Goal: Task Accomplishment & Management: Manage account settings

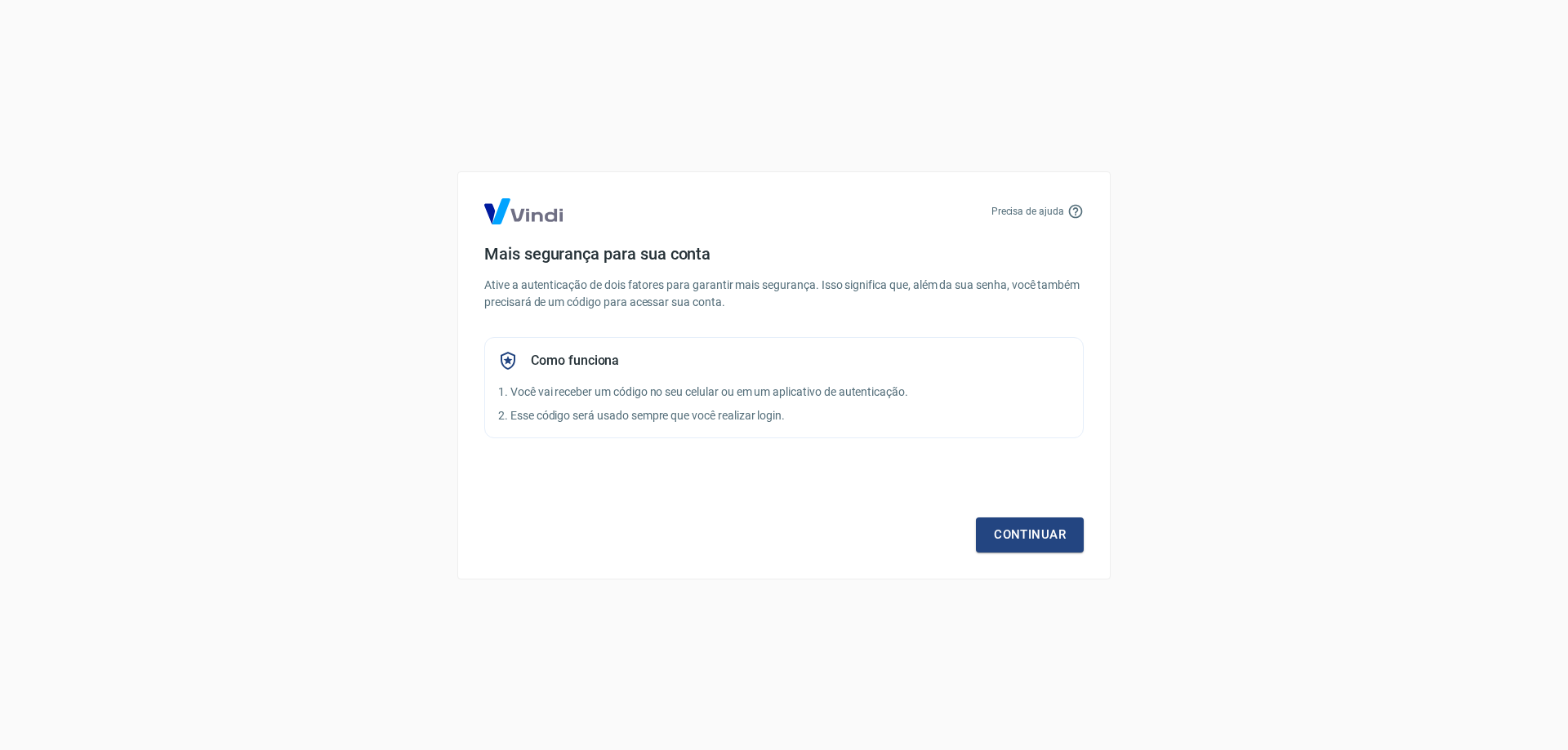
click at [1095, 539] on div "Precisa de ajuda Mais segurança para sua conta Ative a autenticação de dois fat…" at bounding box center [784, 375] width 653 height 409
click at [1484, 113] on div "Precisa de ajuda Mais segurança para sua conta Ative a autenticação de dois fat…" at bounding box center [784, 375] width 1568 height 750
click at [1031, 548] on link "Continuar" at bounding box center [1030, 534] width 108 height 34
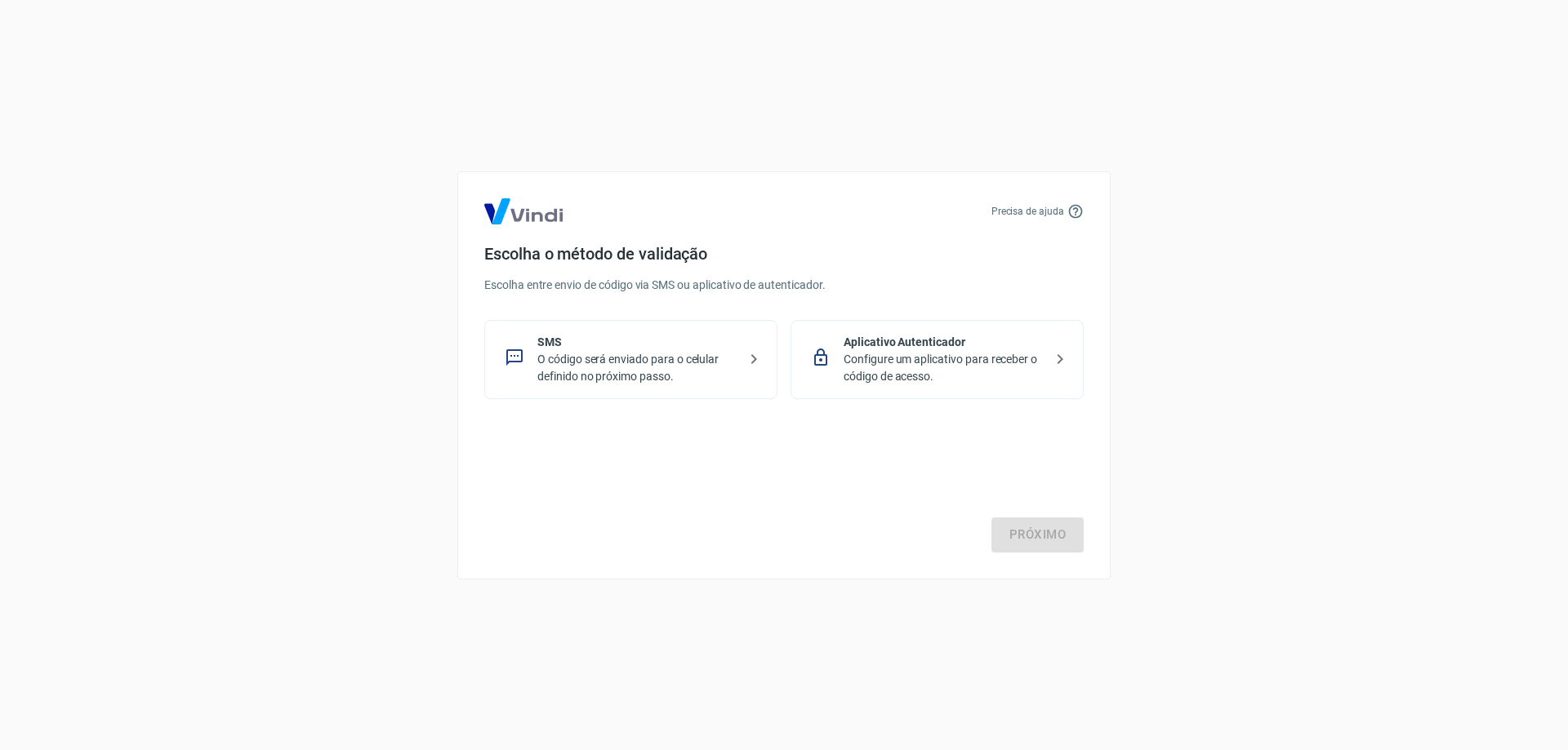
click at [963, 348] on p "Aplicativo Autenticador" at bounding box center [943, 342] width 200 height 17
click at [1062, 522] on link "Próximo" at bounding box center [1038, 534] width 93 height 34
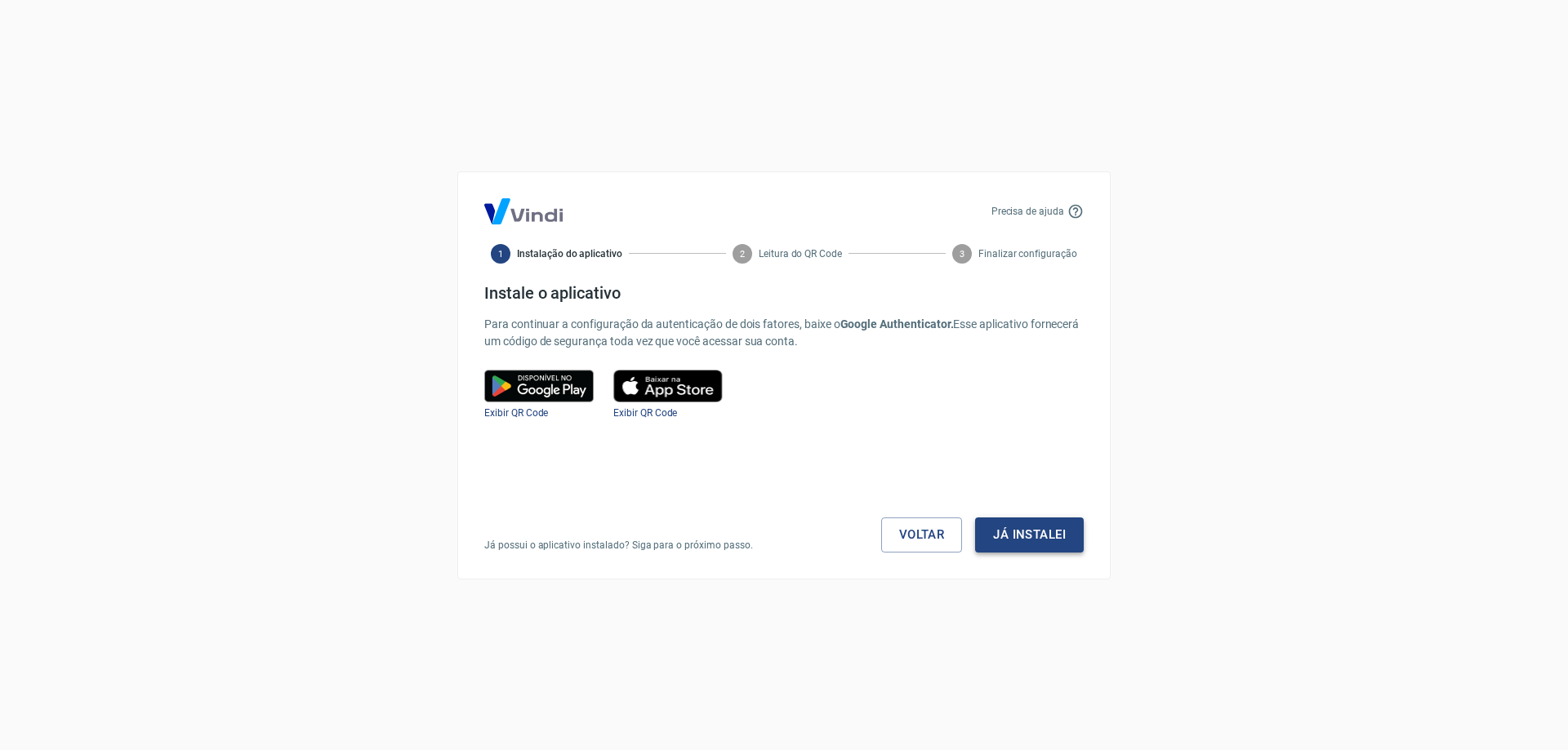
click at [1052, 529] on button "Já instalei" at bounding box center [1030, 534] width 109 height 34
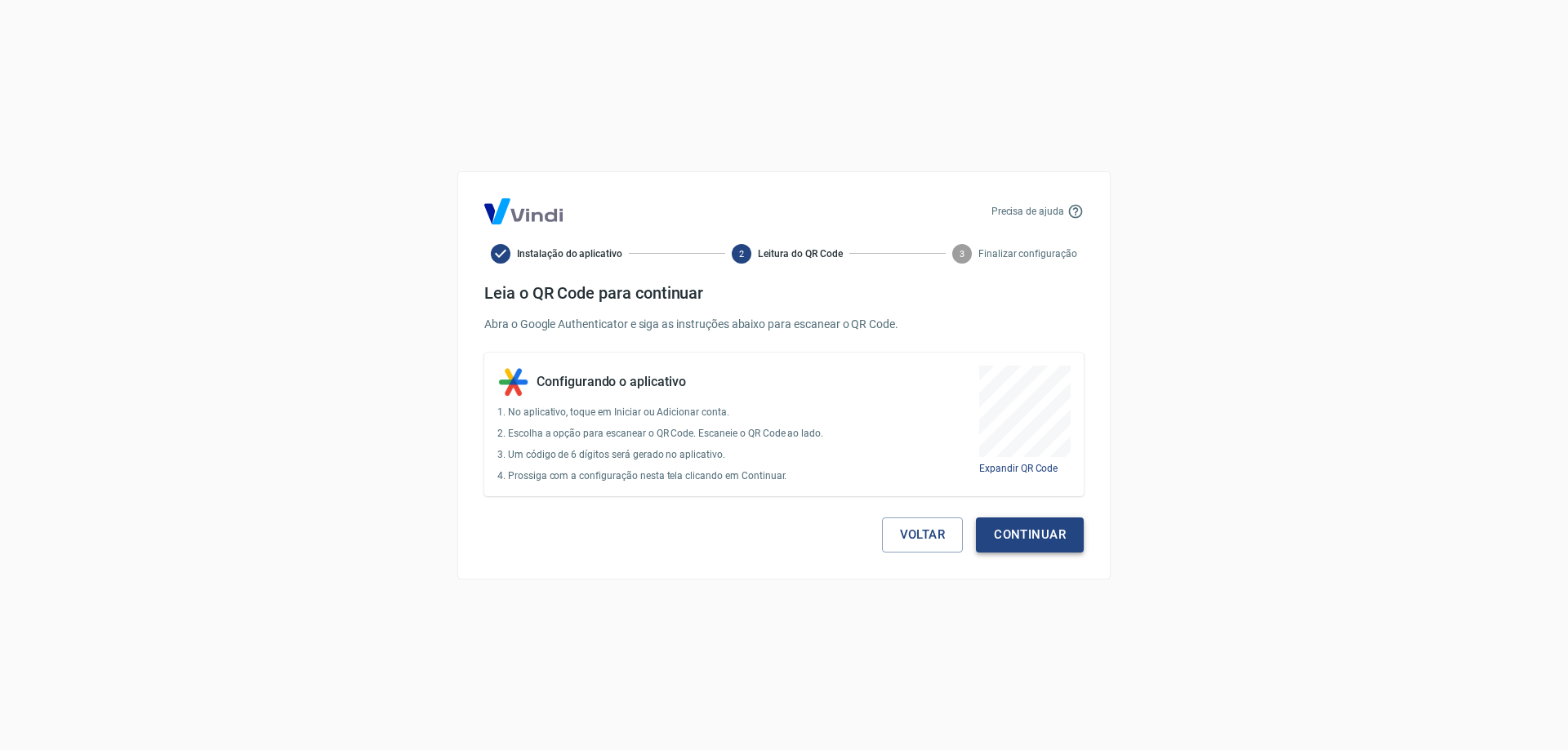
click at [994, 534] on button "Continuar" at bounding box center [1030, 534] width 108 height 34
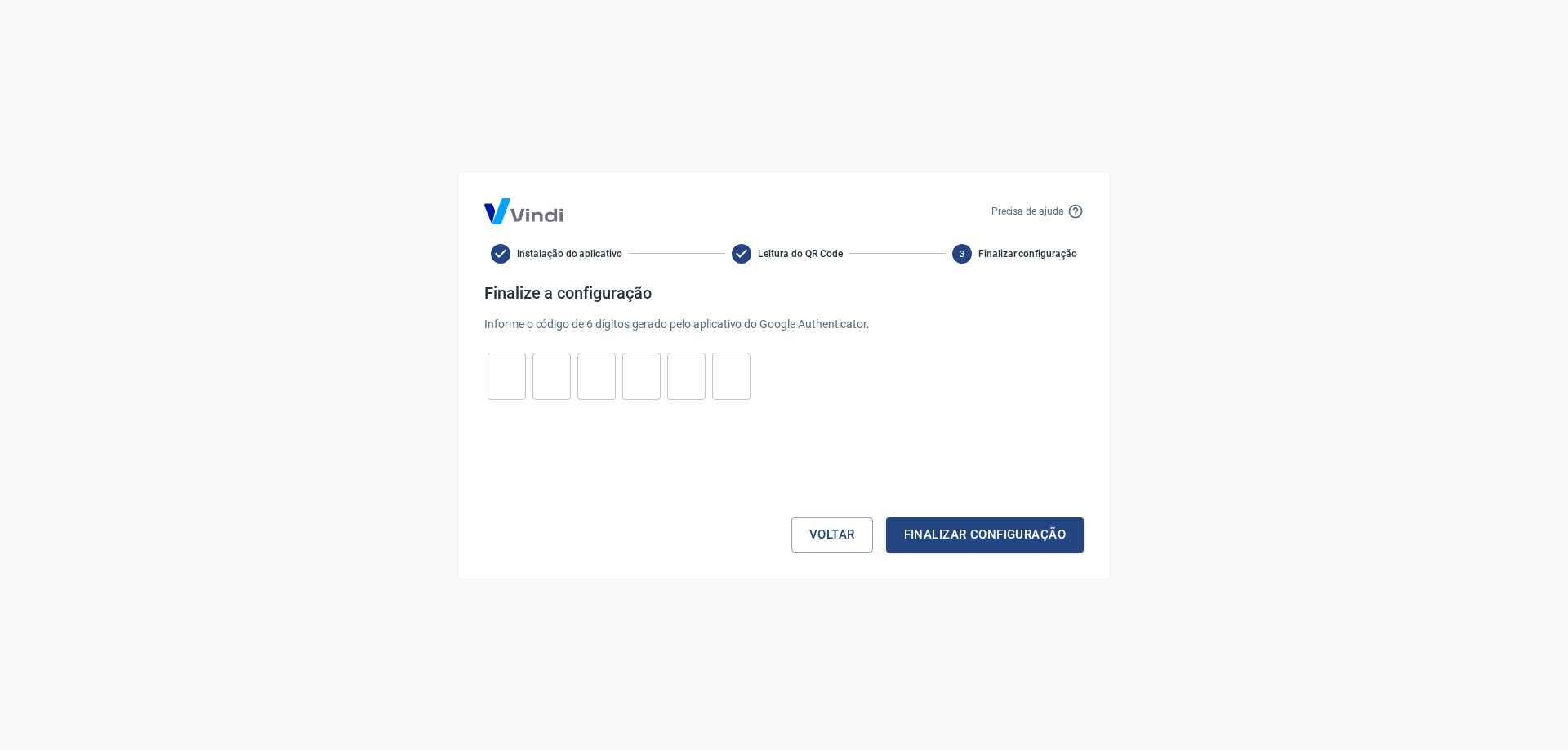
click at [997, 533] on button "Finalizar configuração" at bounding box center [984, 534] width 198 height 34
drag, startPoint x: 520, startPoint y: 381, endPoint x: 510, endPoint y: 375, distance: 11.7
click at [516, 378] on input "tel" at bounding box center [506, 375] width 39 height 35
type input "2"
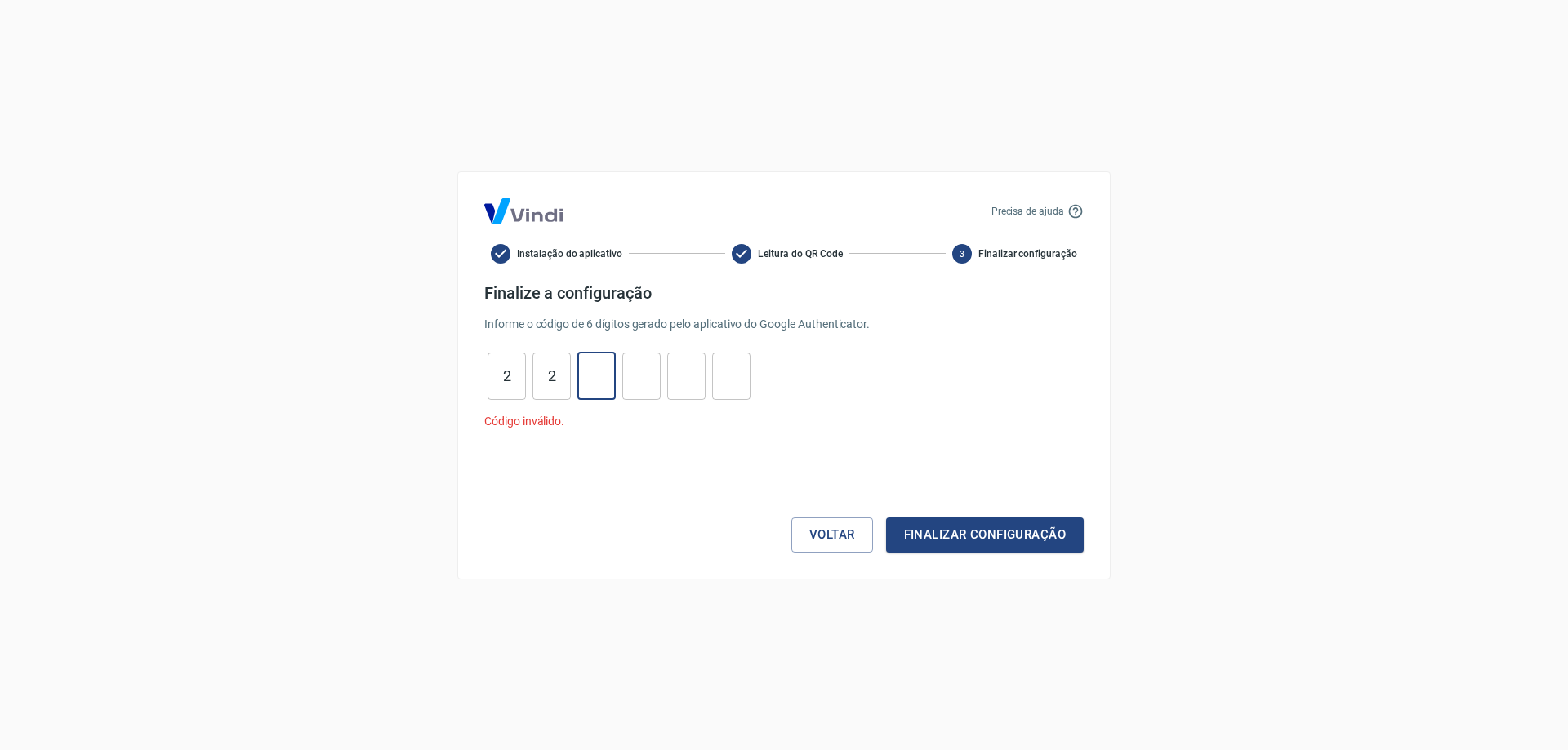
type input "1"
type input "8"
type input "2"
click at [998, 537] on button "Finalizar configuração" at bounding box center [984, 534] width 198 height 34
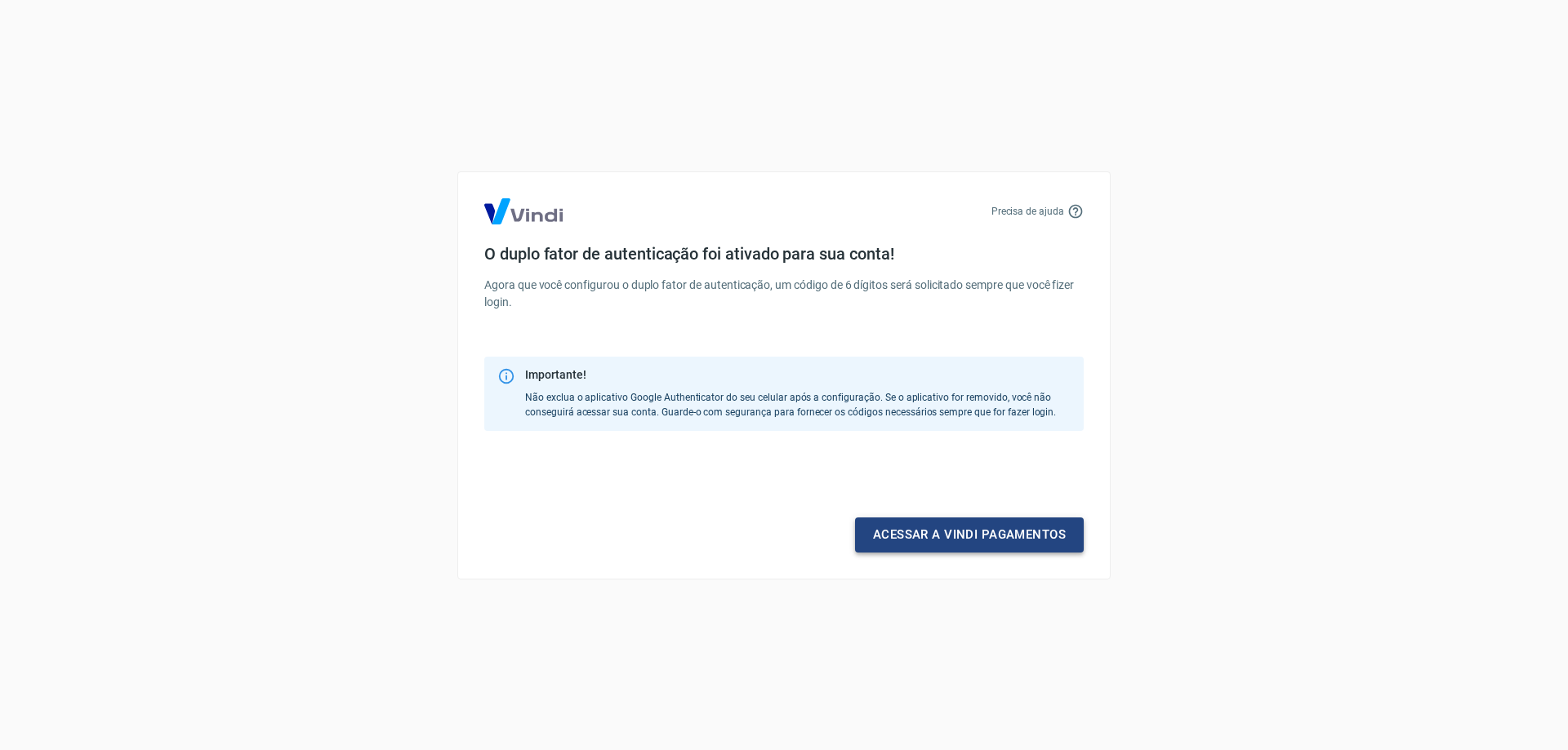
click at [902, 537] on link "Acessar a Vindi pagamentos" at bounding box center [970, 534] width 229 height 34
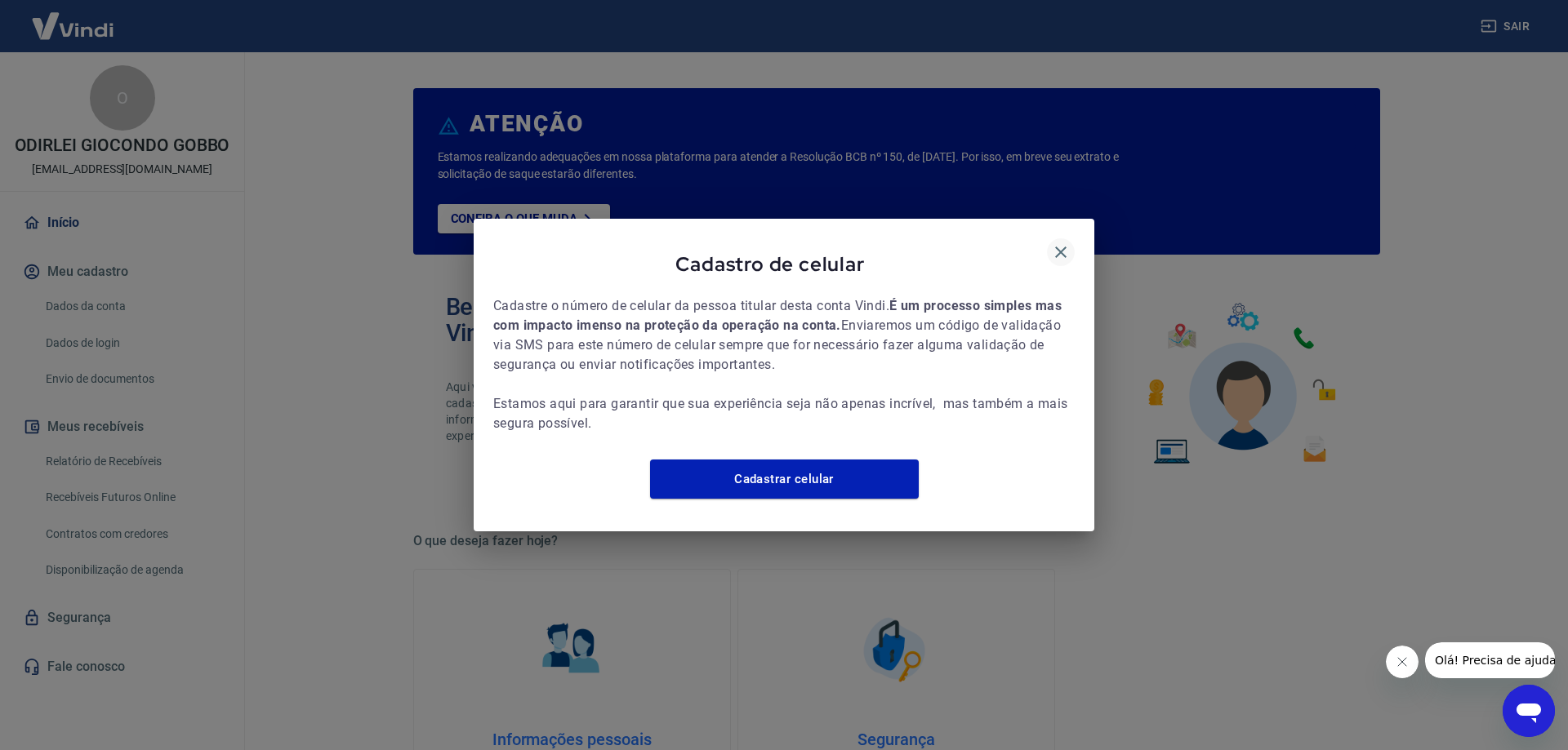
click at [1066, 242] on icon "button" at bounding box center [1061, 252] width 20 height 20
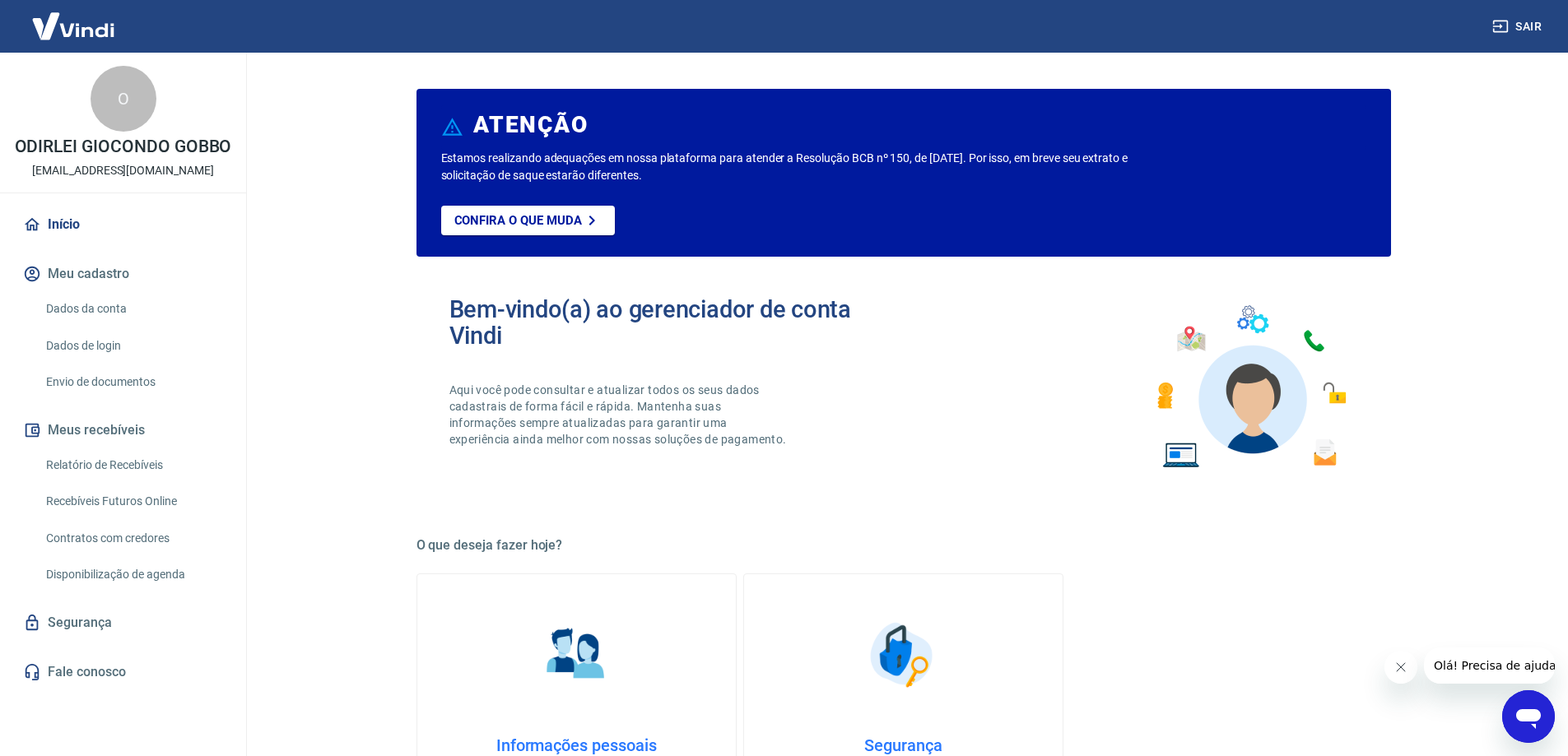
click at [69, 312] on link "Dados da conta" at bounding box center [133, 308] width 187 height 33
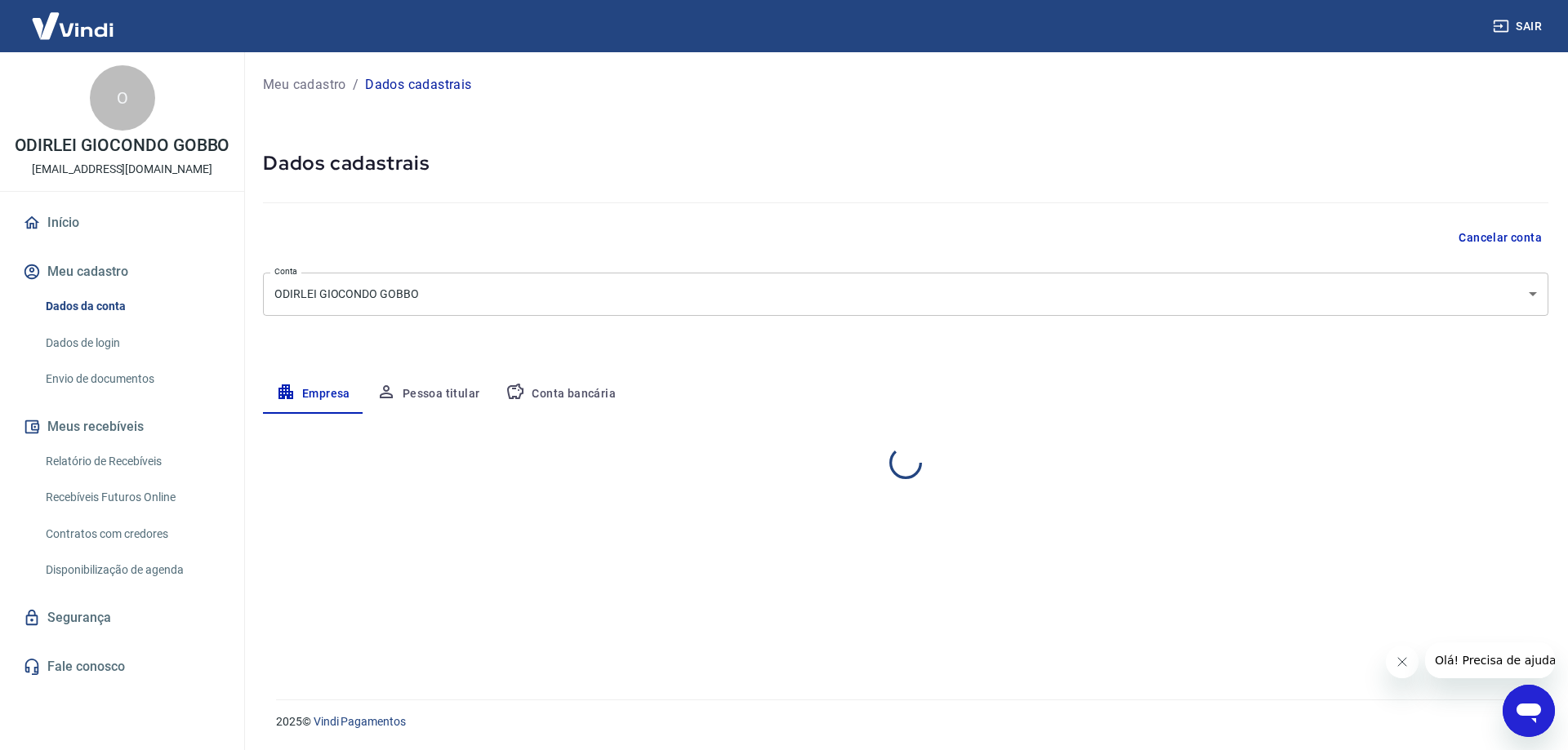
select select "SP"
select select "business"
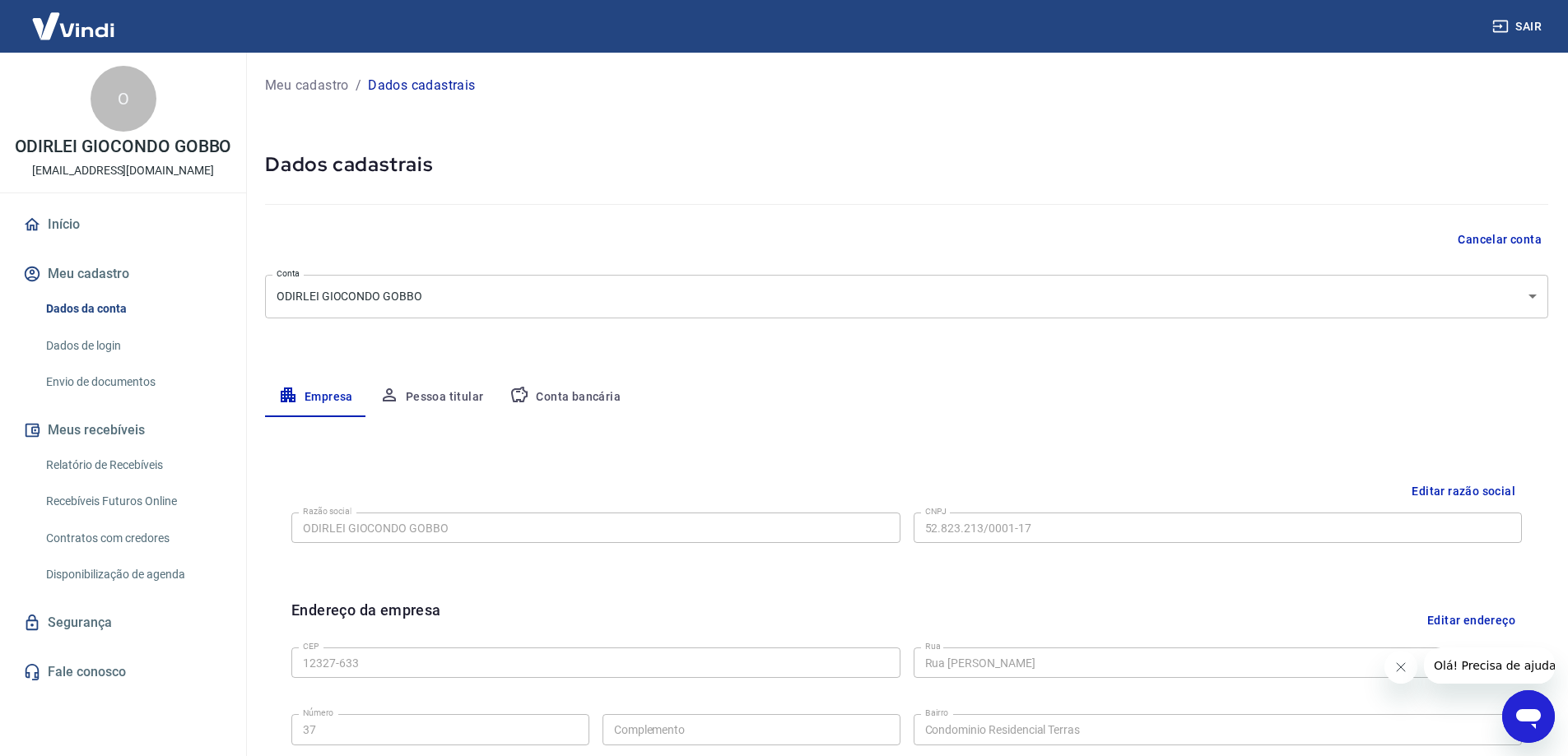
click at [125, 345] on link "Dados de login" at bounding box center [133, 345] width 187 height 33
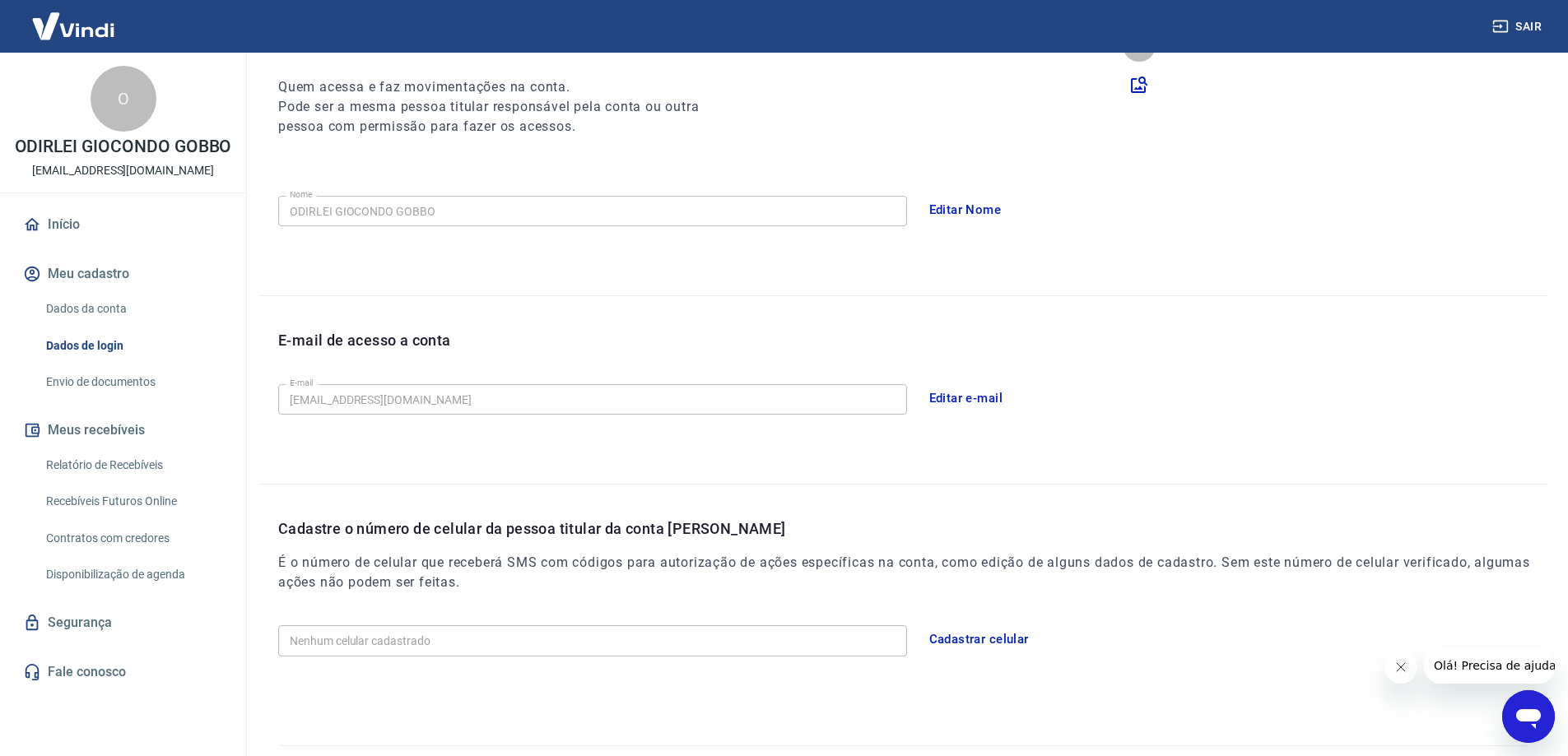
scroll to position [242, 0]
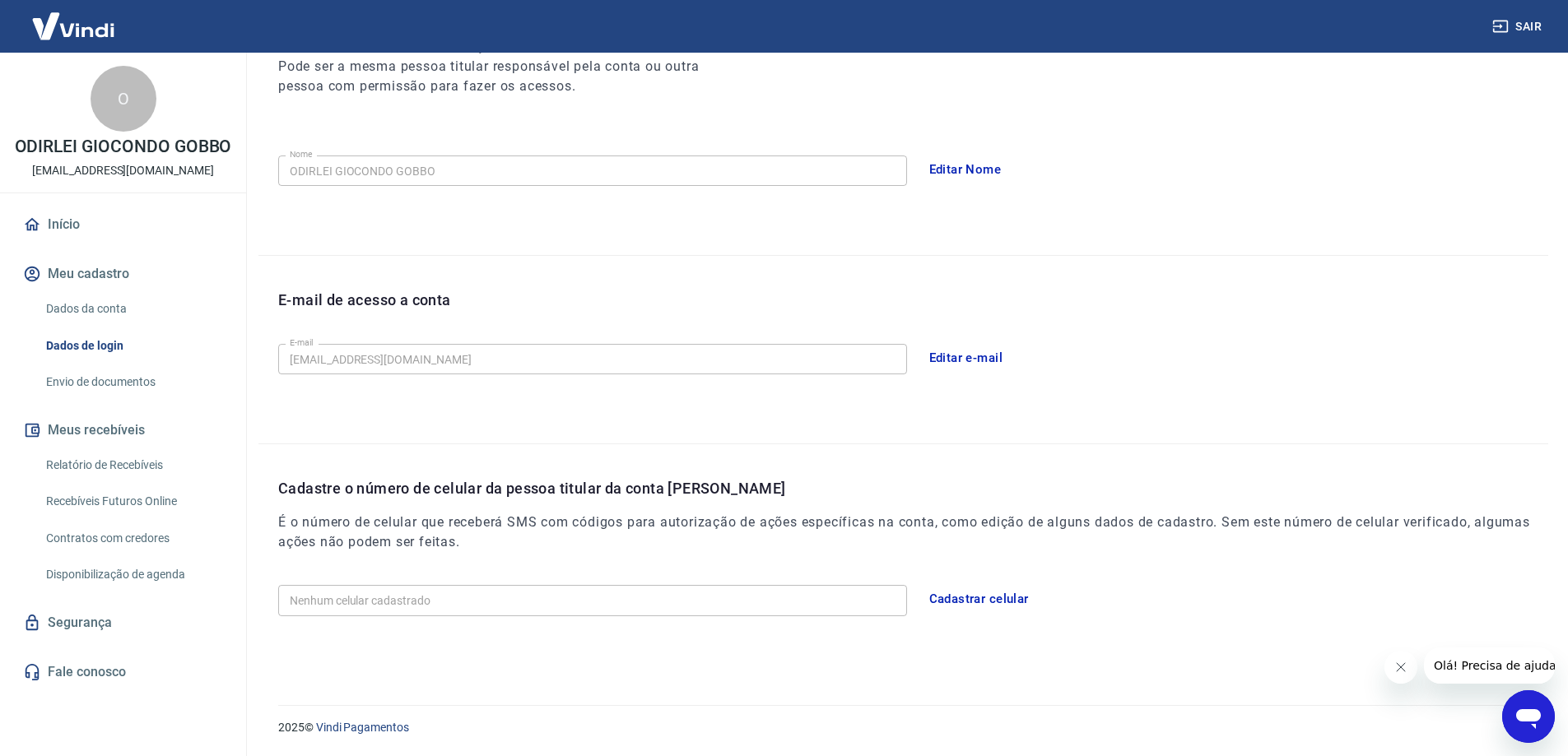
click at [76, 619] on link "Segurança" at bounding box center [123, 623] width 207 height 36
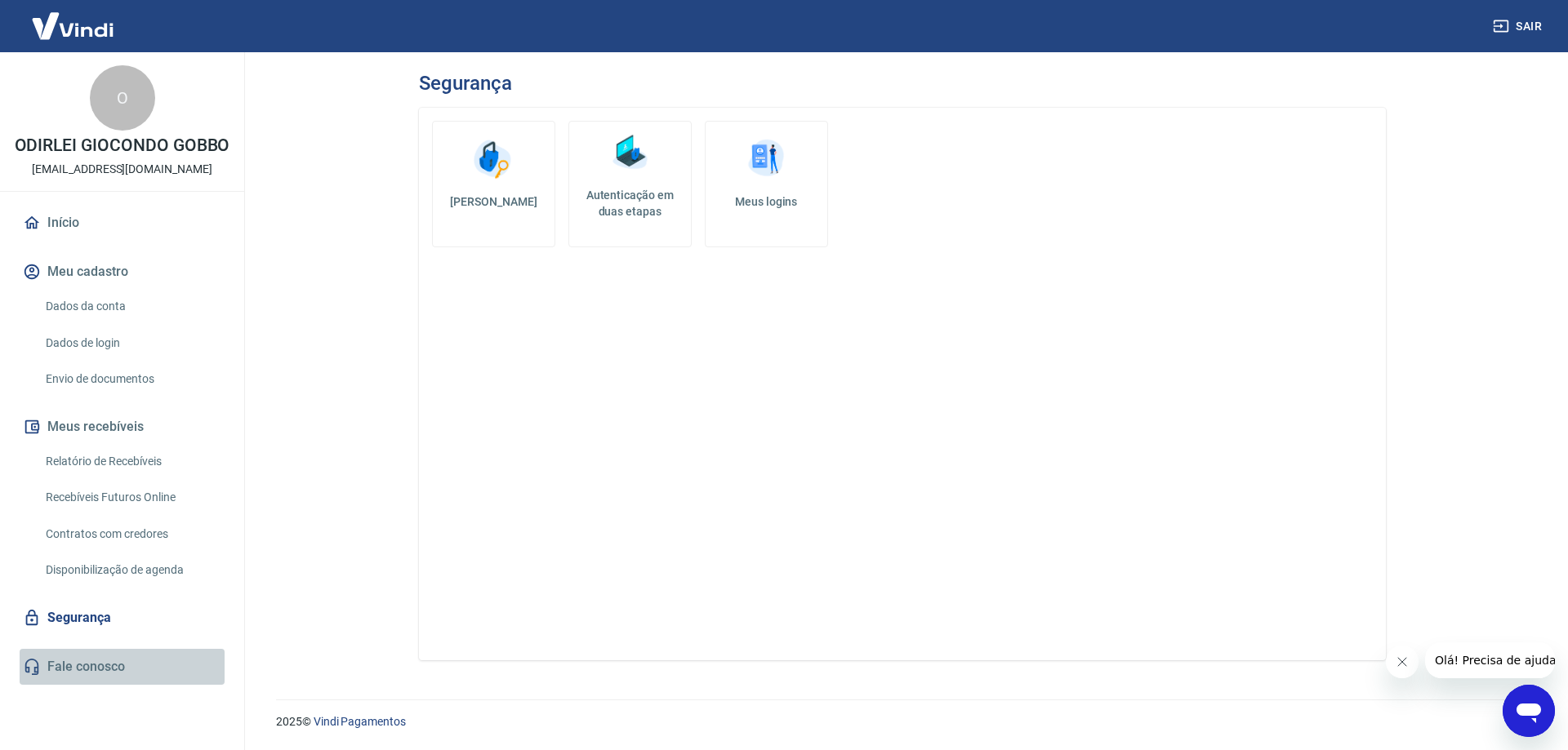
click at [57, 671] on link "Fale conosco" at bounding box center [122, 667] width 205 height 36
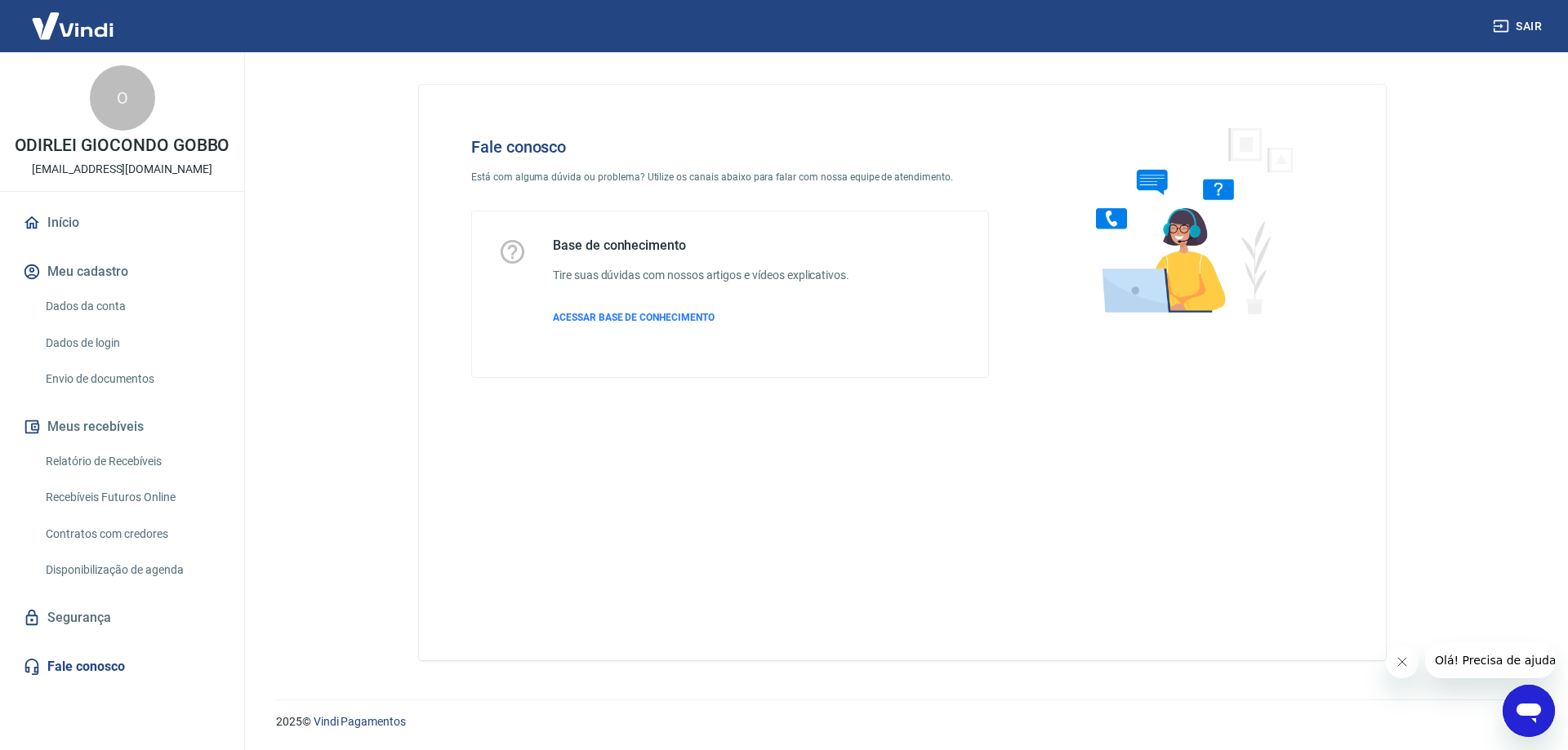
click at [86, 305] on link "Dados da conta" at bounding box center [132, 305] width 185 height 33
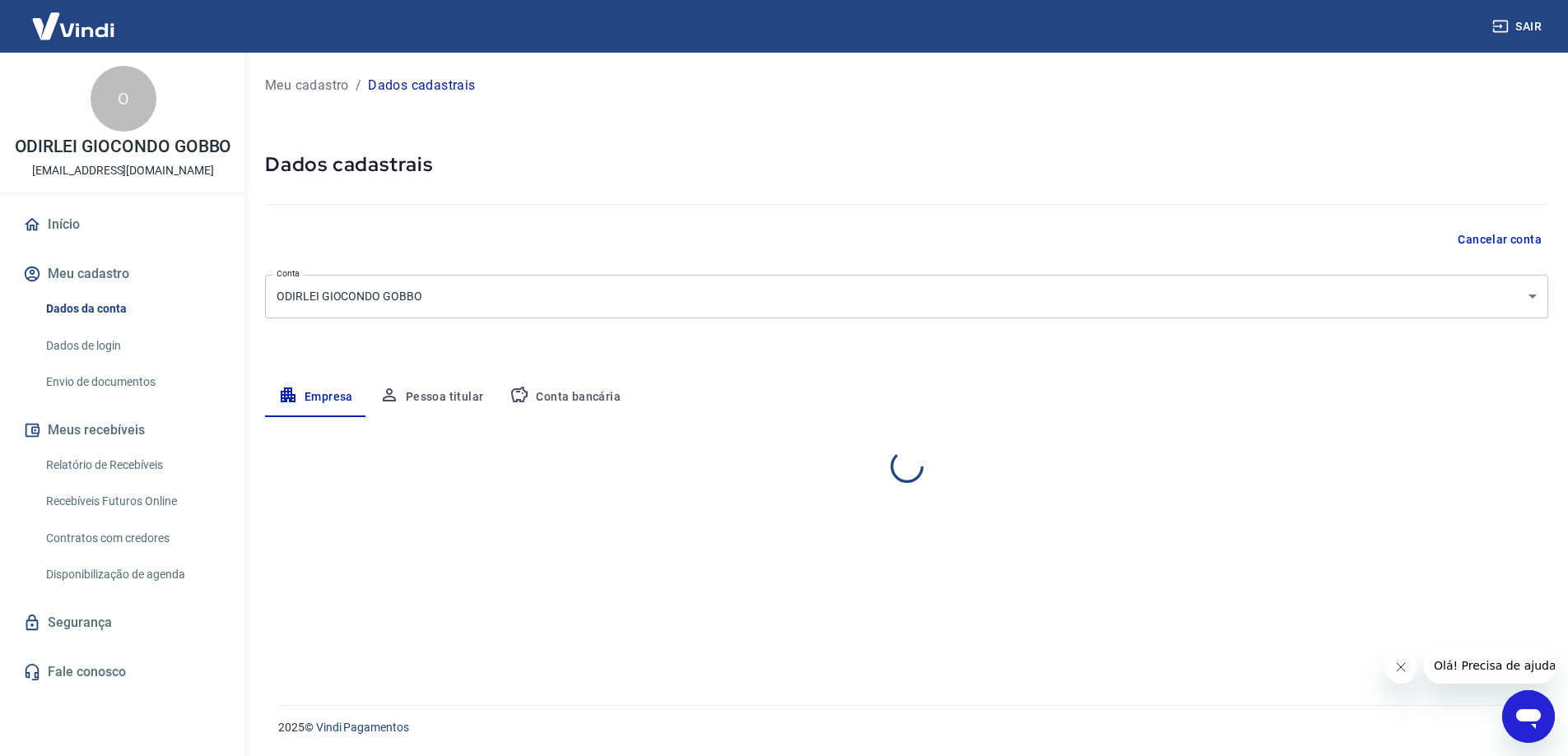
select select "SP"
select select "business"
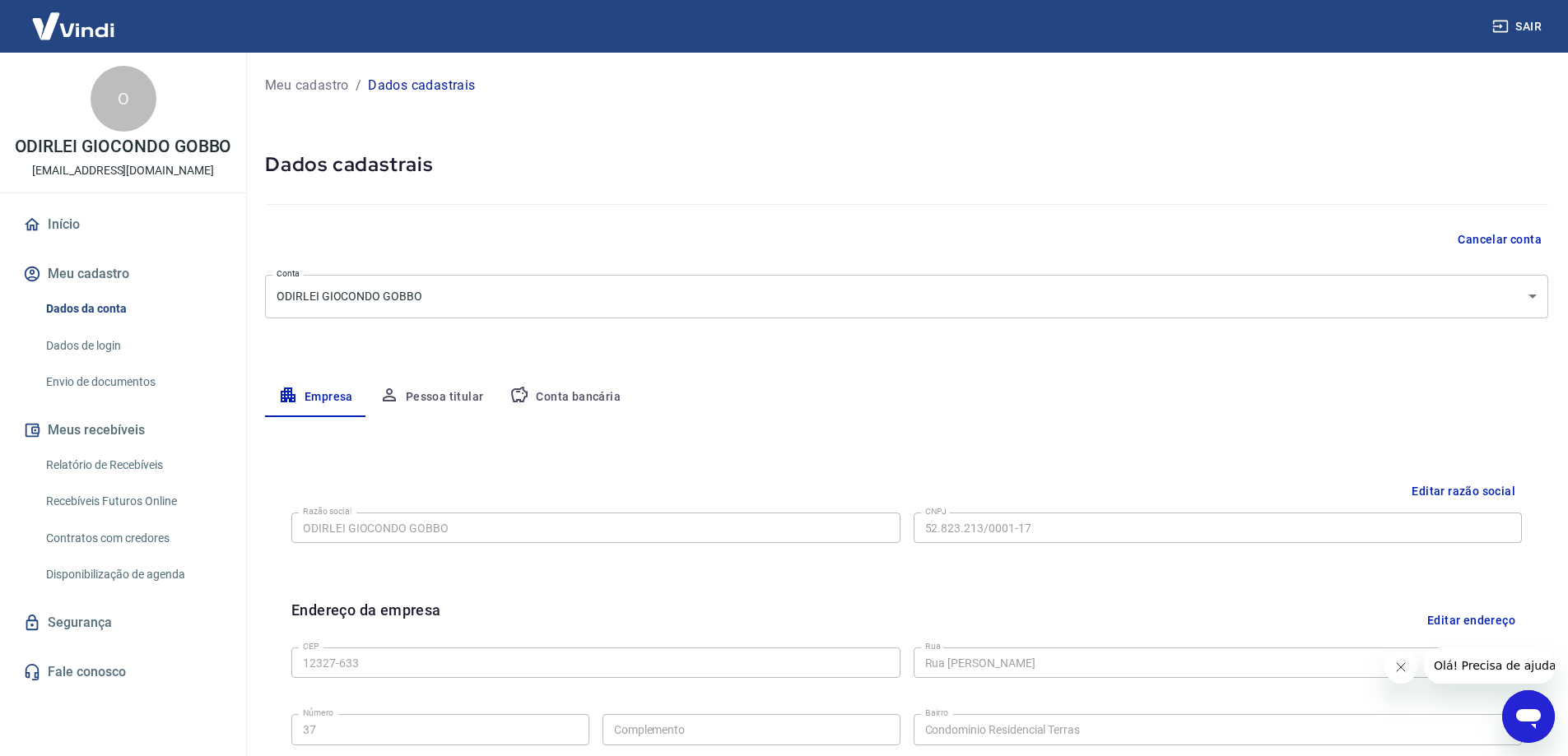
click at [423, 409] on button "Pessoa titular" at bounding box center [431, 397] width 131 height 39
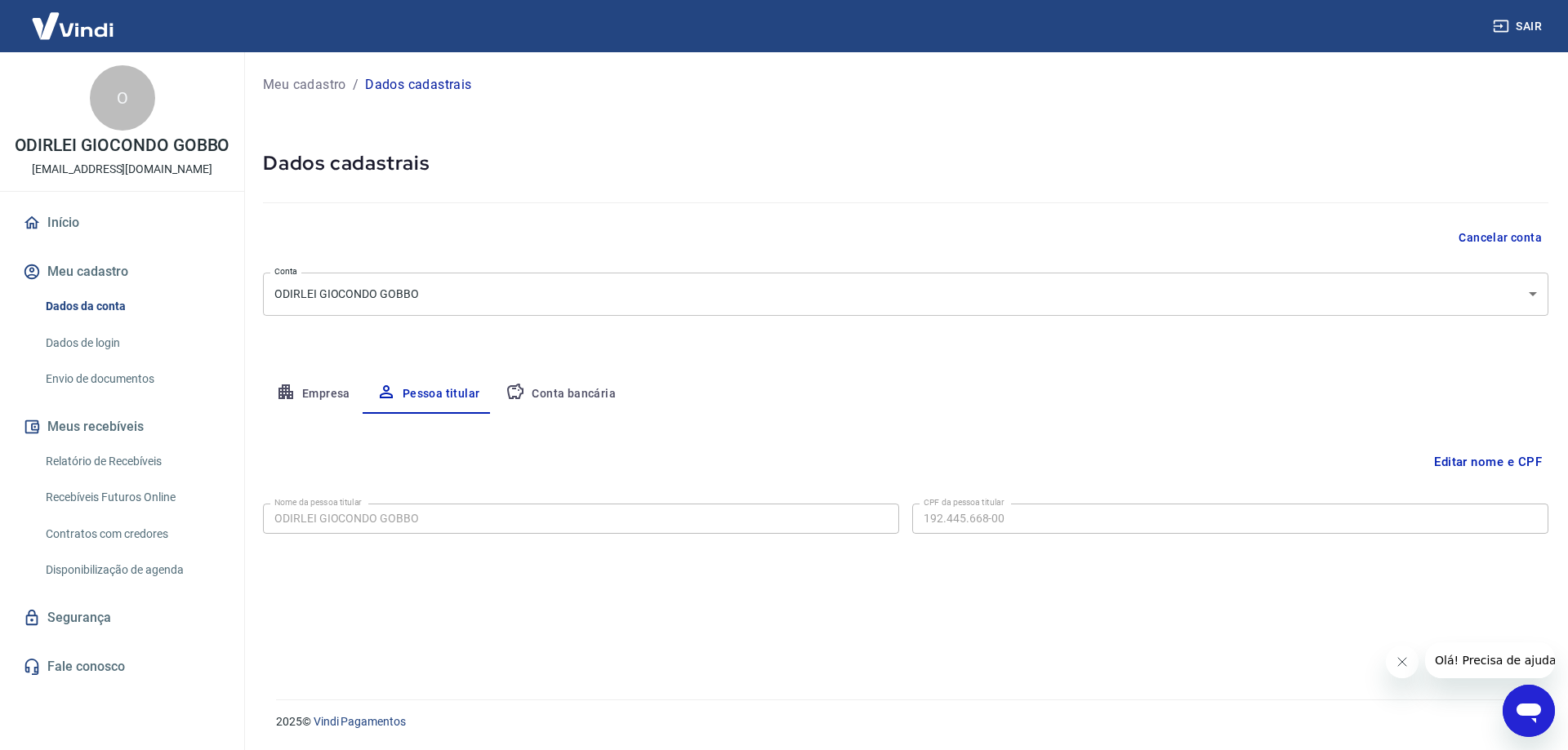
click at [506, 379] on button "Conta bancária" at bounding box center [560, 393] width 136 height 39
select select "1"
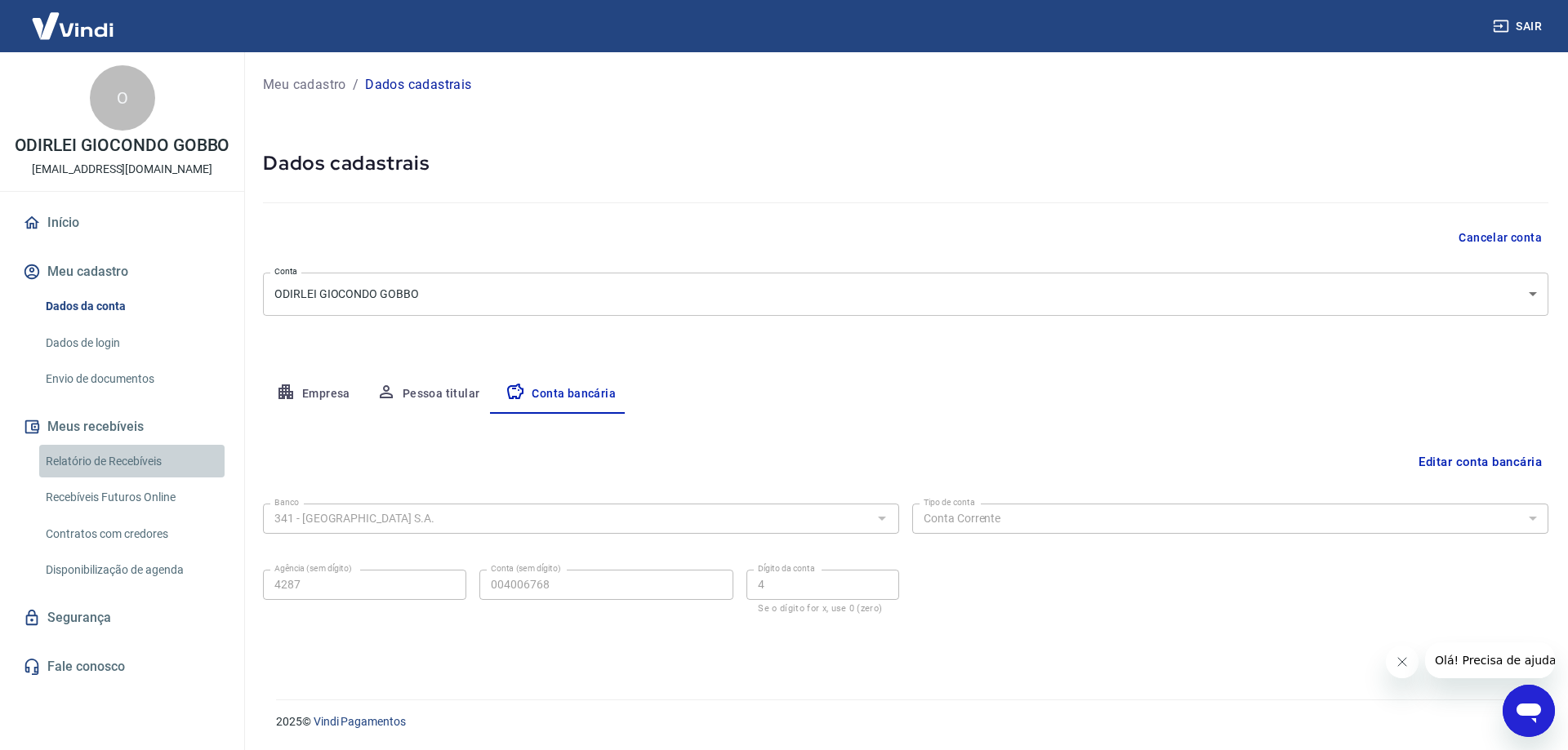
click at [102, 459] on link "Relatório de Recebíveis" at bounding box center [132, 461] width 185 height 33
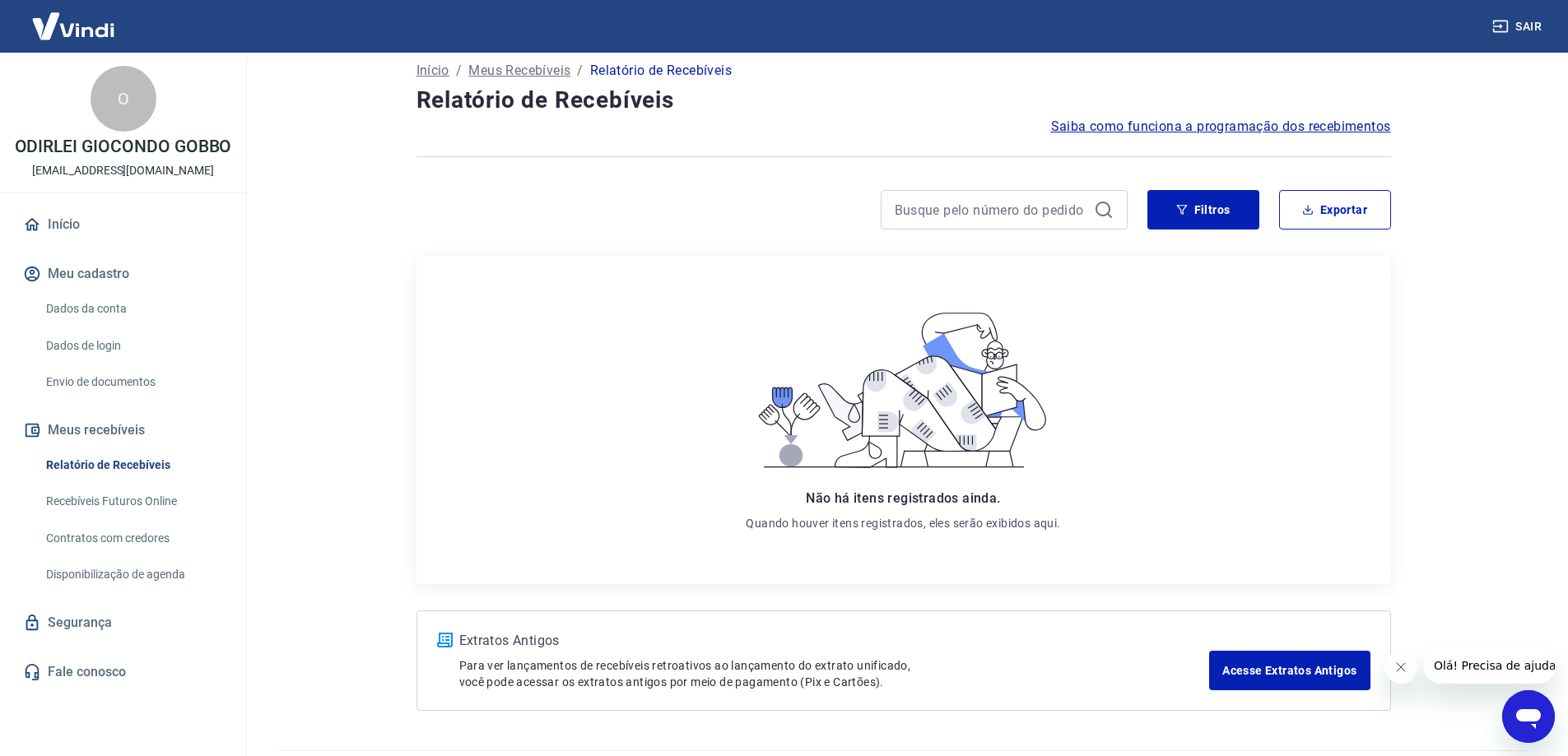
scroll to position [61, 0]
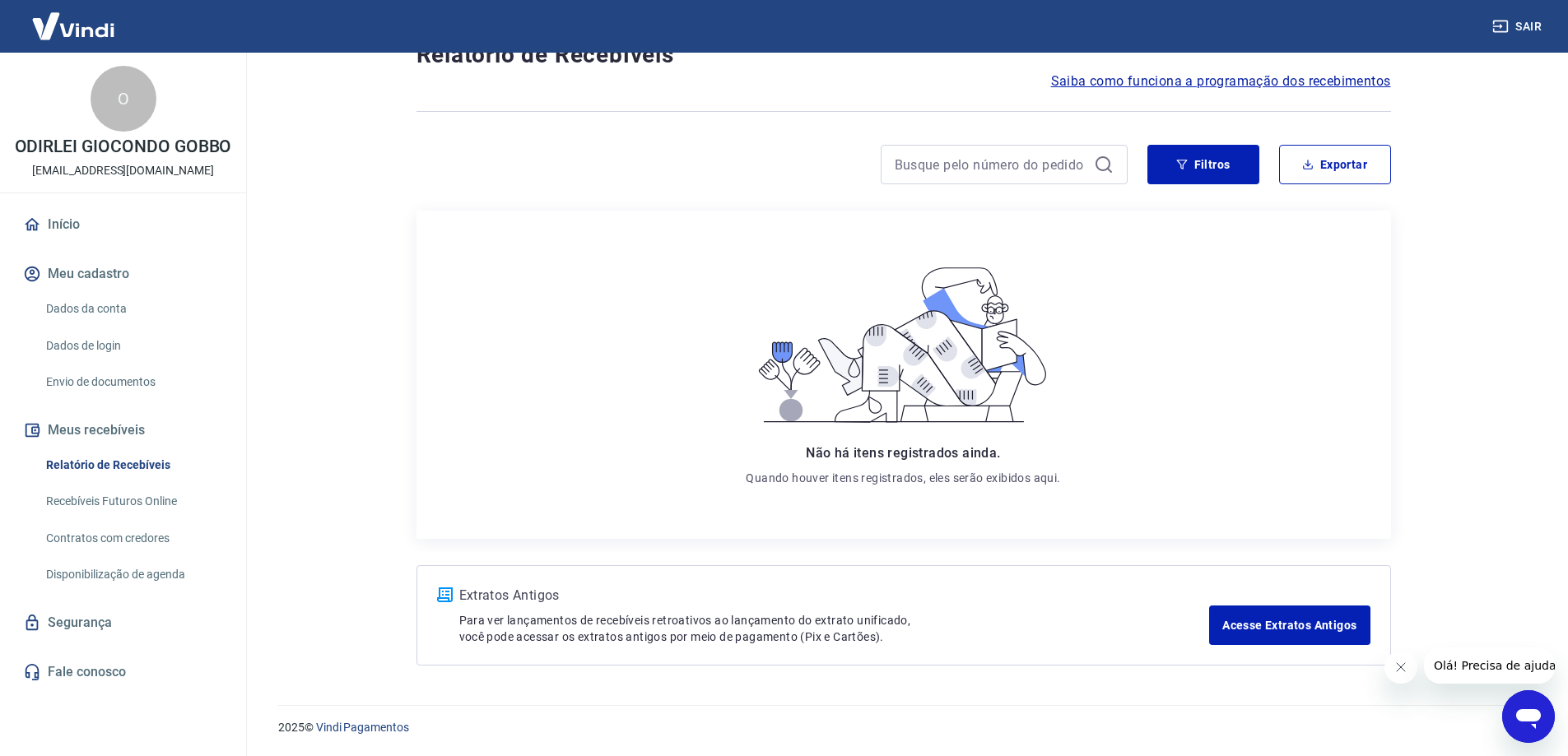
click at [62, 613] on link "Segurança" at bounding box center [123, 623] width 207 height 36
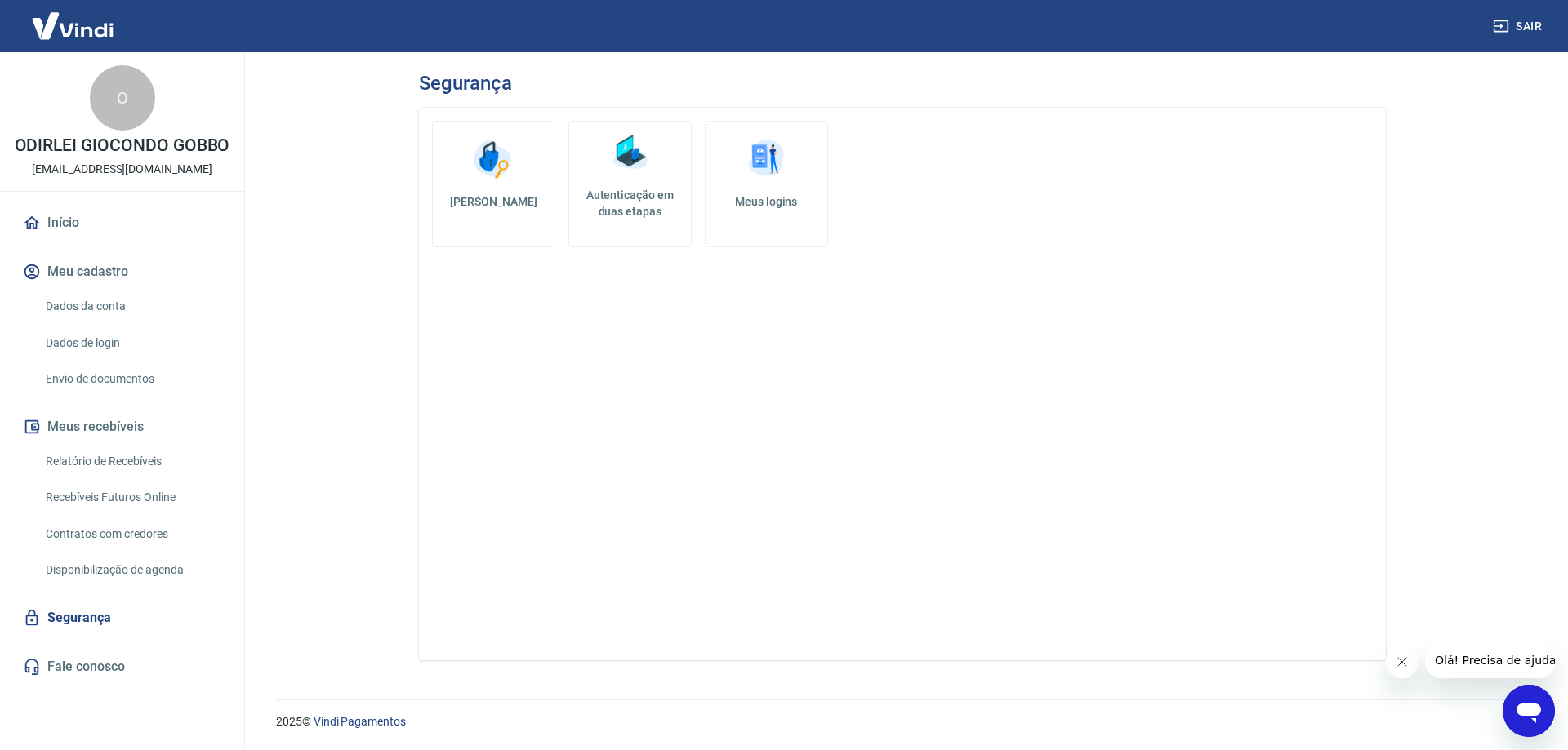
click at [773, 162] on img at bounding box center [766, 159] width 49 height 49
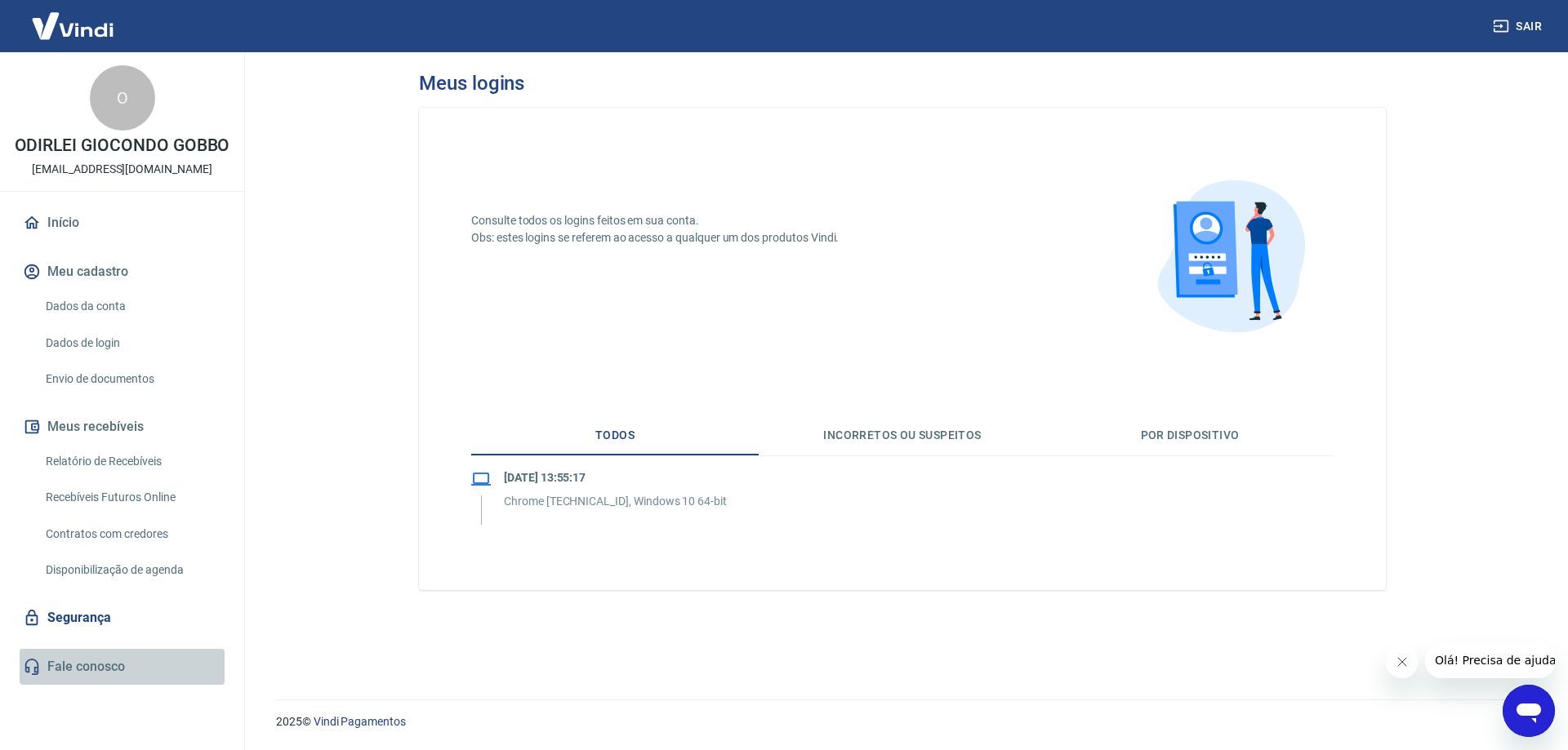
click at [63, 676] on link "Fale conosco" at bounding box center [122, 667] width 205 height 36
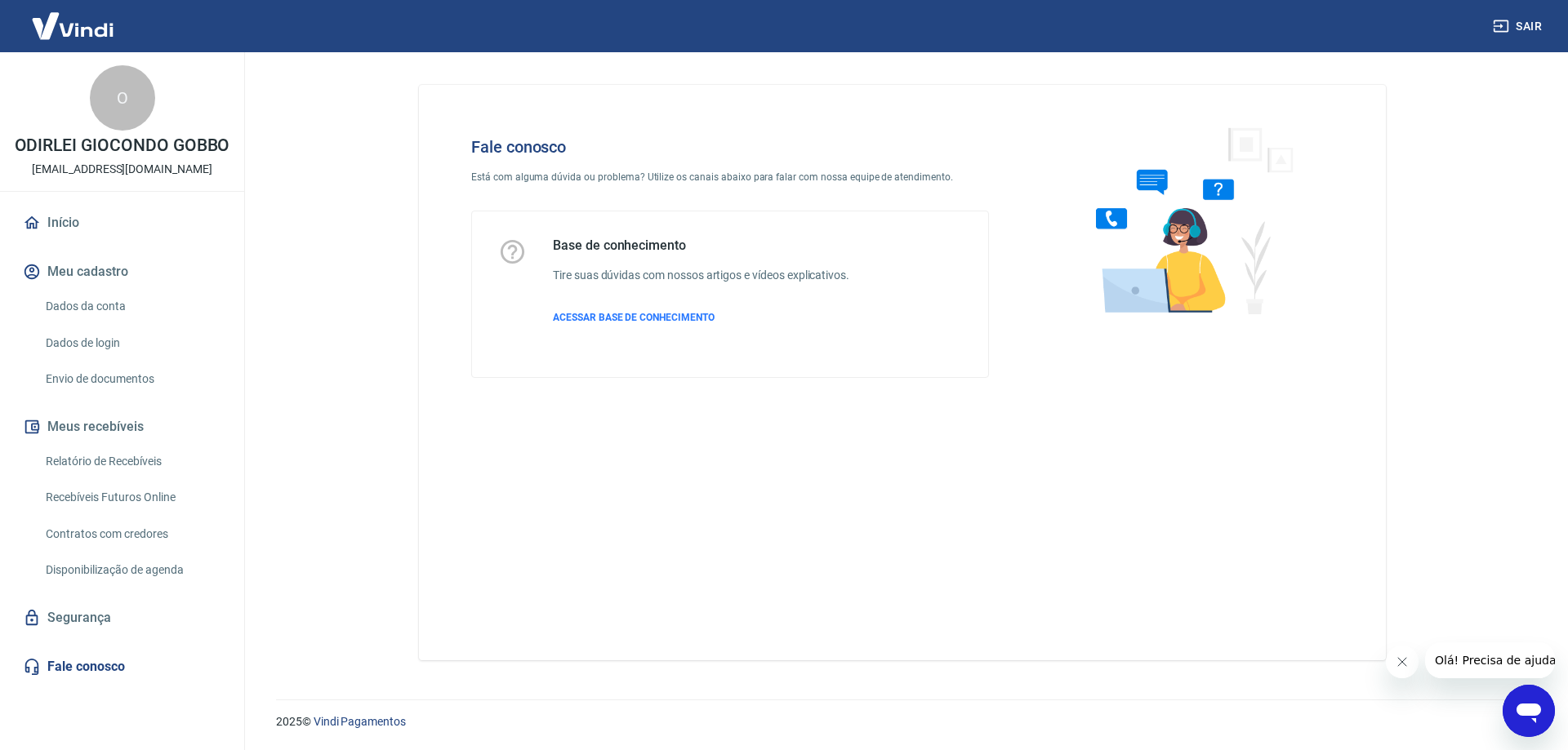
click at [129, 584] on link "Disponibilização de agenda" at bounding box center [132, 569] width 185 height 33
click at [1488, 705] on div "2025 © Vindi Pagamentos" at bounding box center [902, 715] width 1292 height 70
click at [1527, 707] on icon "Abrir janela de mensagens" at bounding box center [1529, 713] width 25 height 20
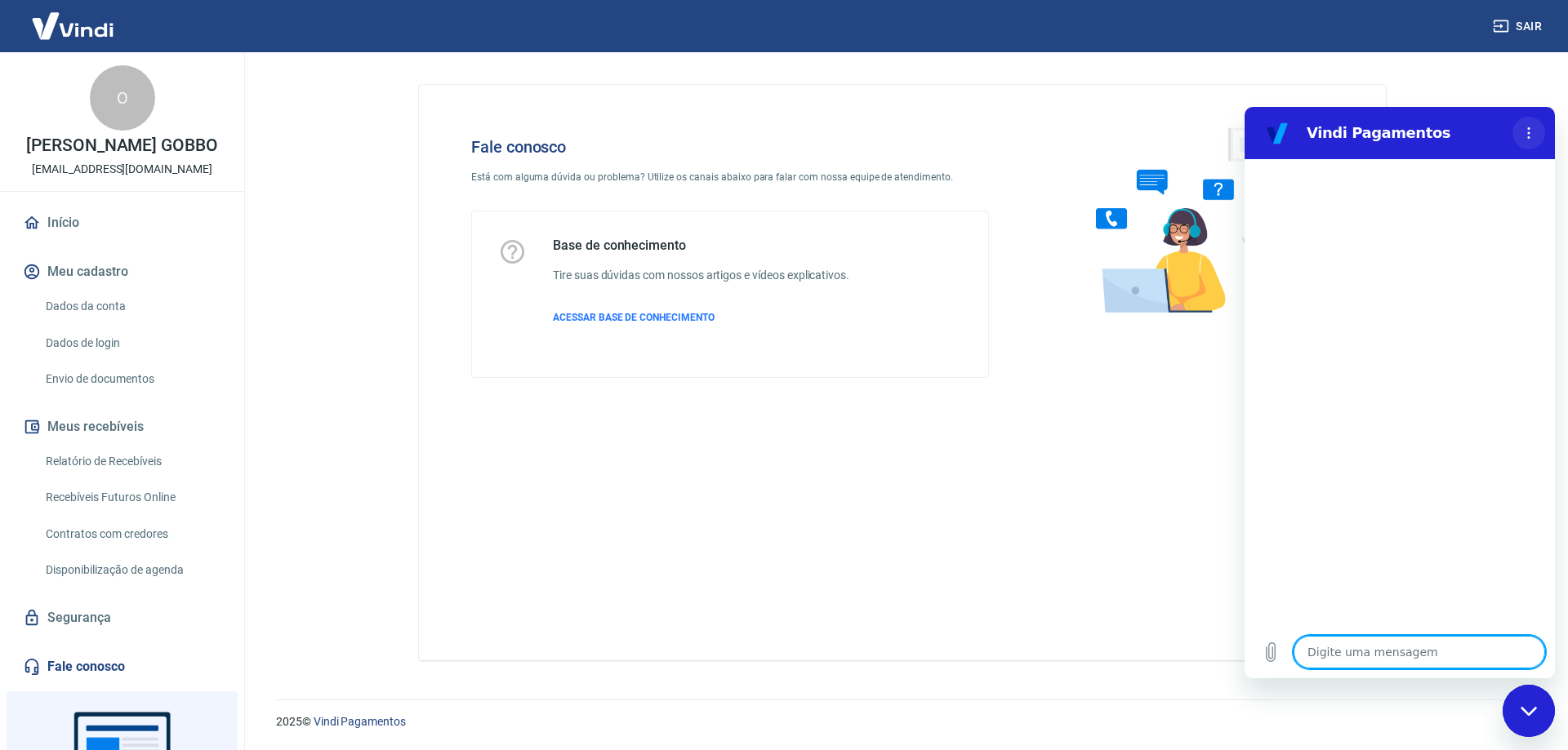
click at [1524, 135] on icon "Menu de opções" at bounding box center [1529, 133] width 13 height 13
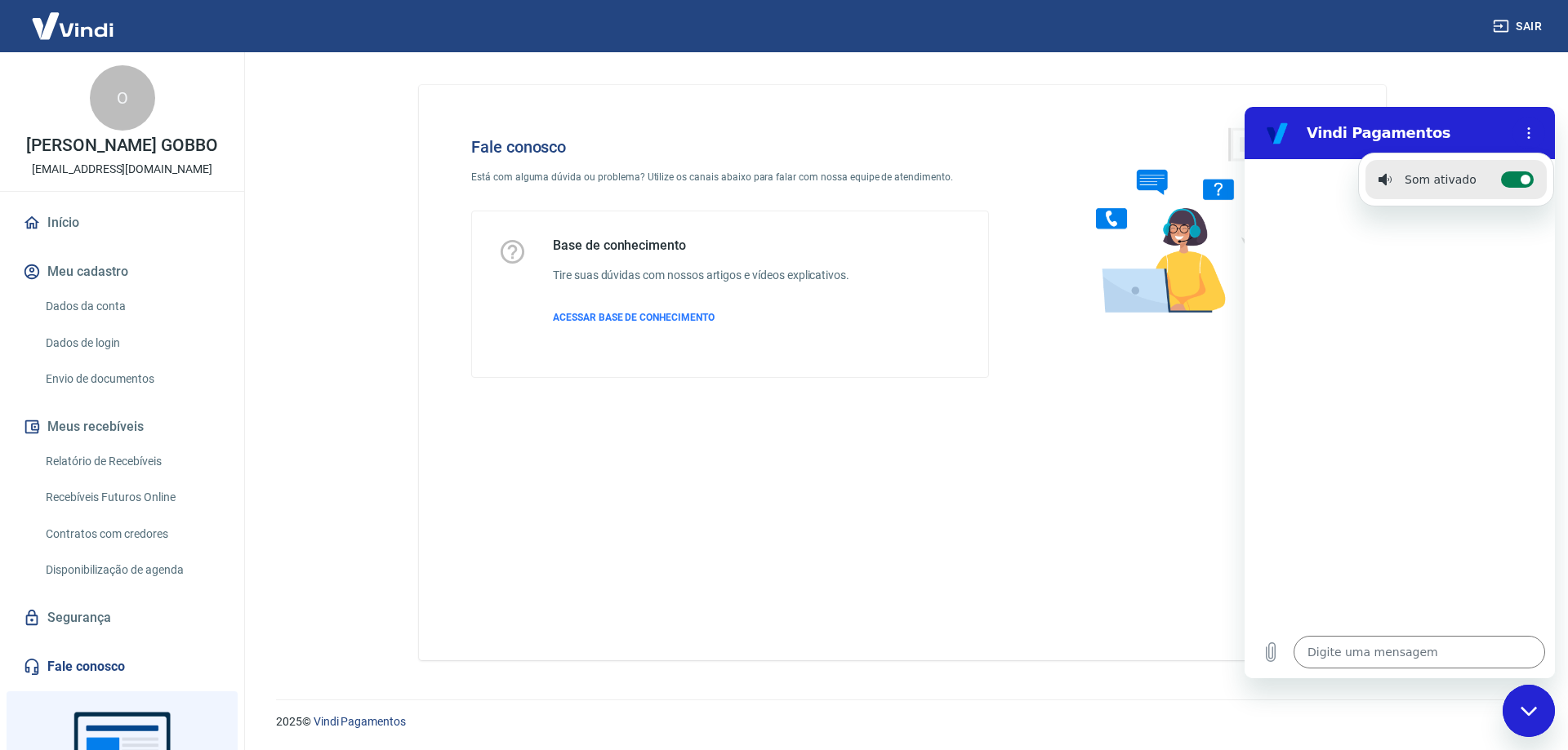
click at [1506, 178] on label "Alternar notificações sonoras" at bounding box center [1517, 179] width 33 height 16
click at [1506, 178] on input "Alternar notificações sonoras" at bounding box center [1517, 179] width 33 height 16
checkbox input "false"
click at [886, 522] on div "Fale conosco Está com alguma dúvida ou problema? Utilize os canais abaixo para …" at bounding box center [903, 373] width 967 height 575
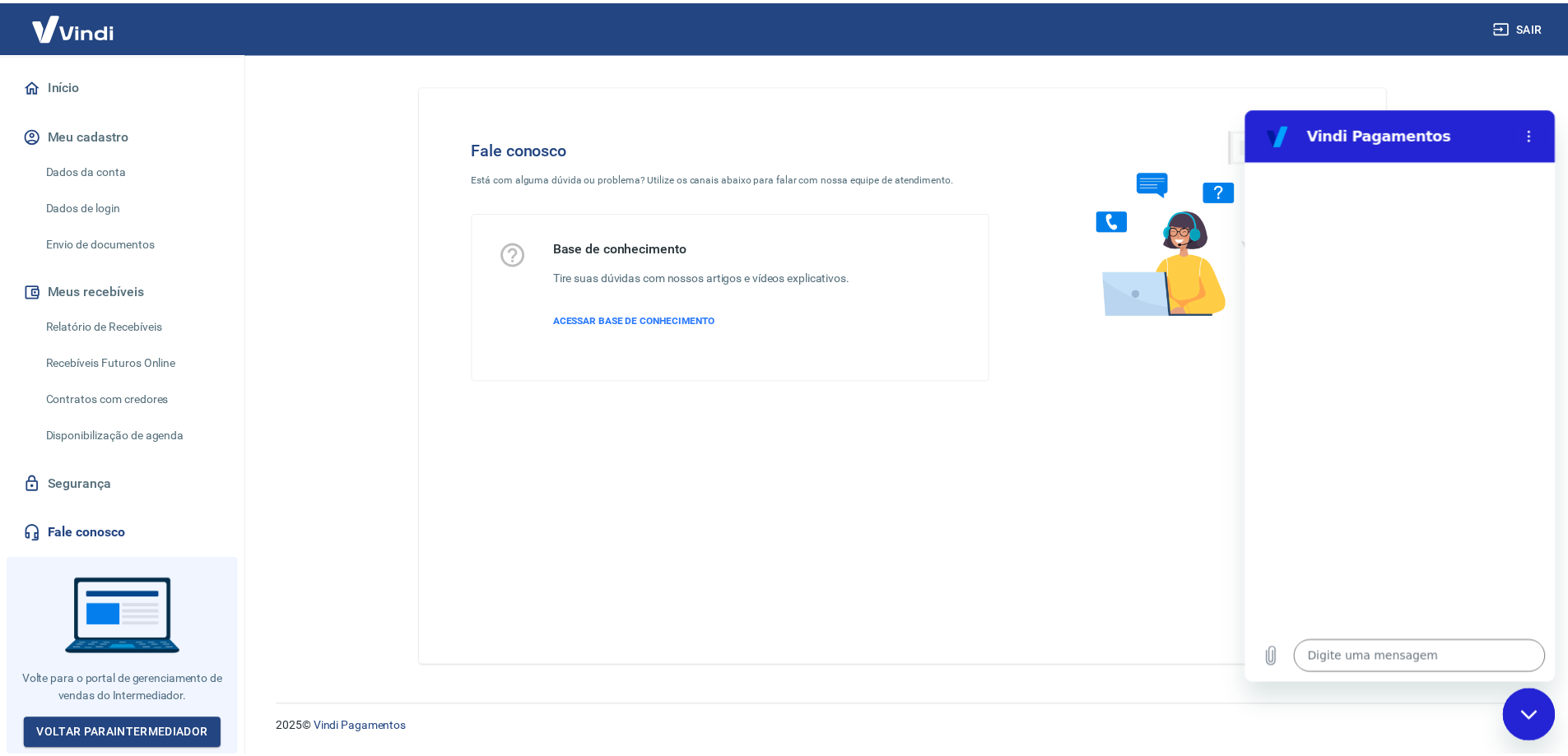
scroll to position [151, 0]
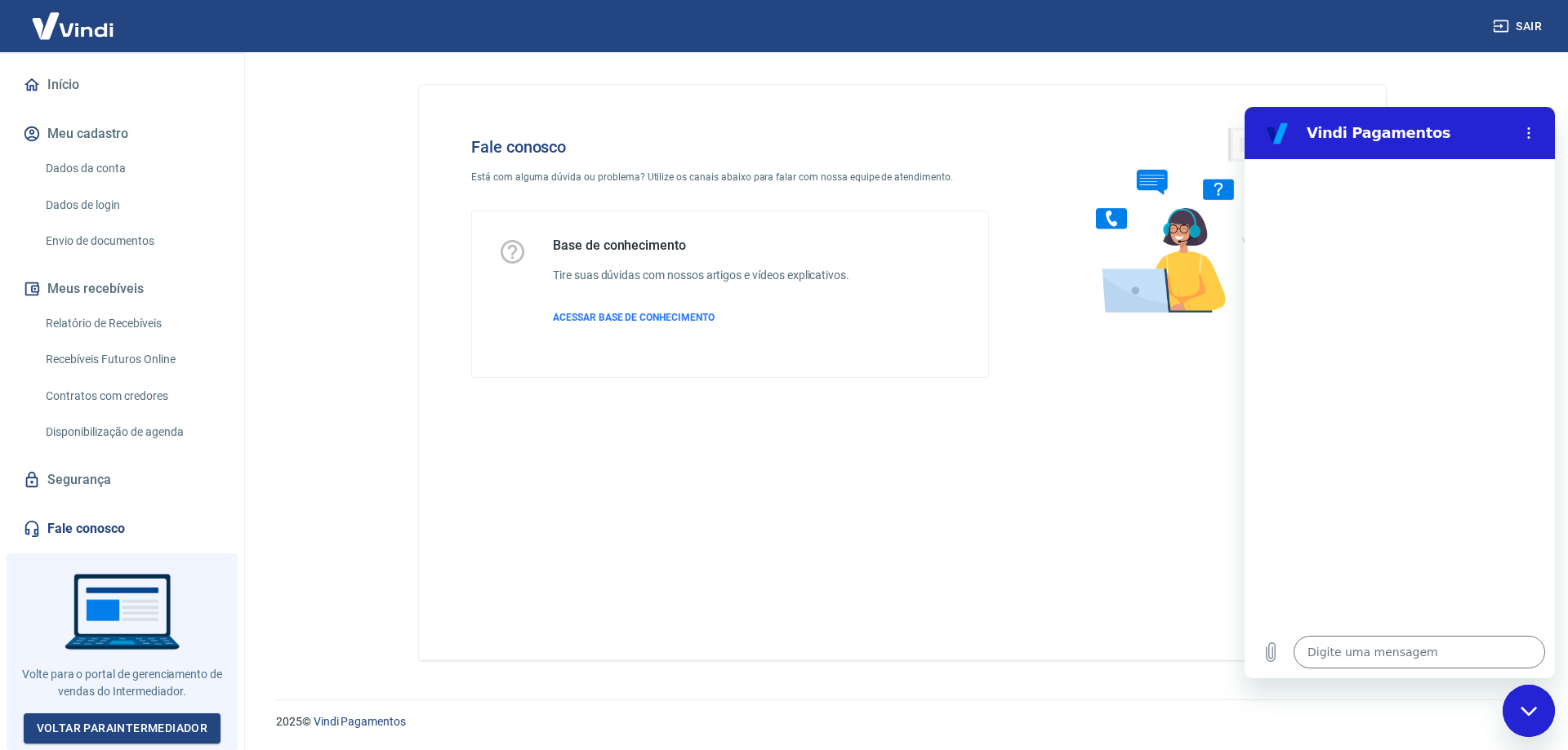
click at [110, 461] on div "Início Meu cadastro Dados da conta Dados de login Envio de documentos Meus rece…" at bounding box center [122, 306] width 244 height 480
click at [109, 444] on link "Disponibilização de agenda" at bounding box center [132, 431] width 185 height 33
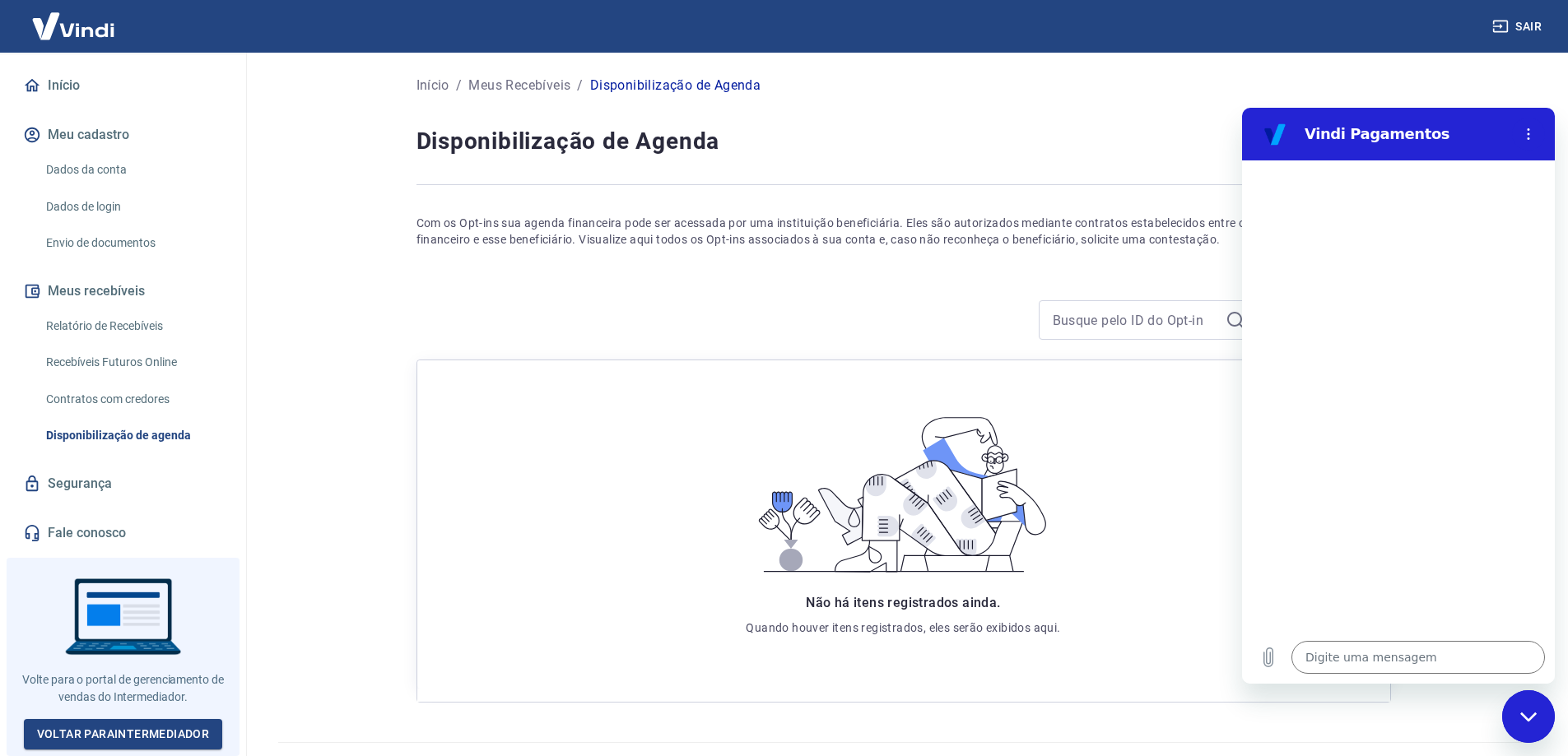
click at [1536, 712] on icon "Fechar janela de mensagens" at bounding box center [1529, 717] width 17 height 10
type textarea "x"
